Goal: Navigation & Orientation: Find specific page/section

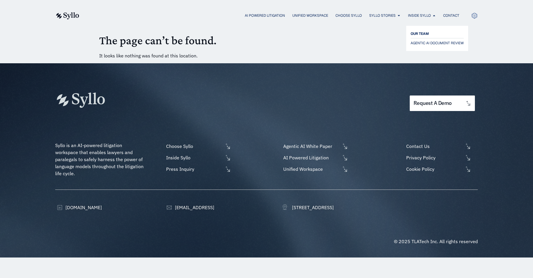
click at [424, 37] on span "OUR TEAM" at bounding box center [419, 33] width 18 height 7
click at [254, 15] on span "AI Powered Litigation" at bounding box center [265, 15] width 40 height 5
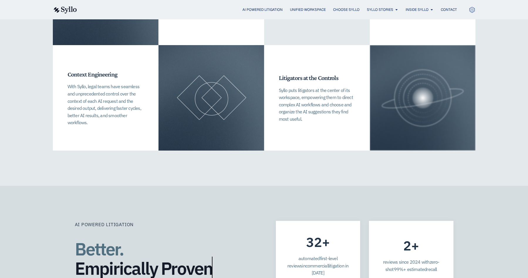
scroll to position [1408, 0]
